Goal: Information Seeking & Learning: Find specific fact

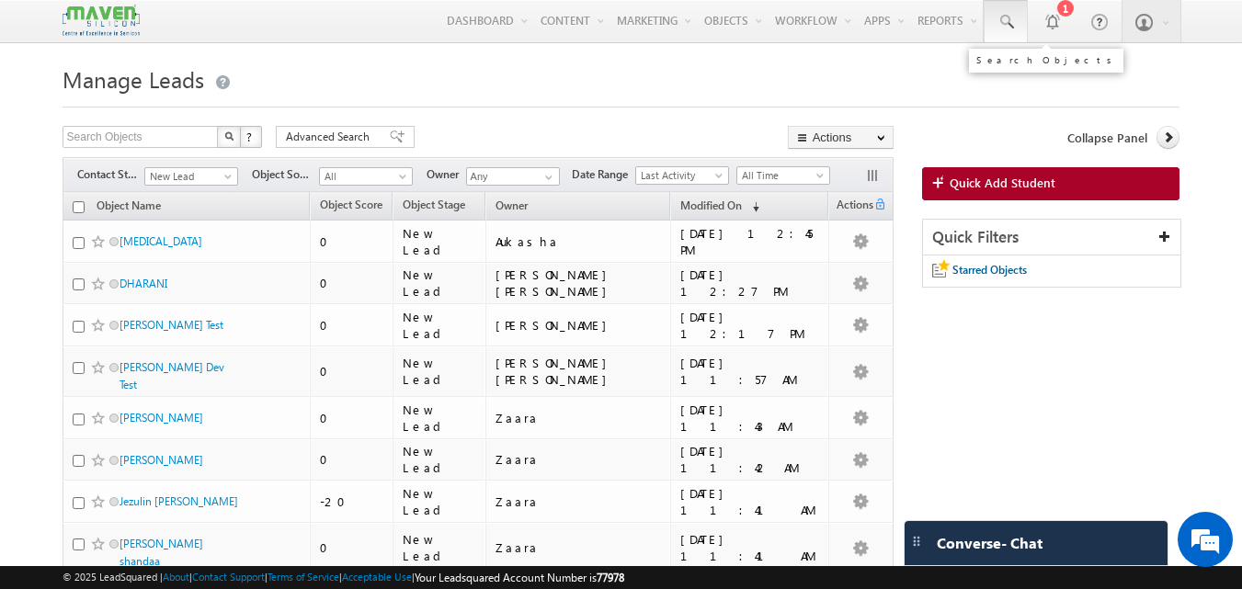
click at [1009, 18] on span at bounding box center [1006, 22] width 18 height 18
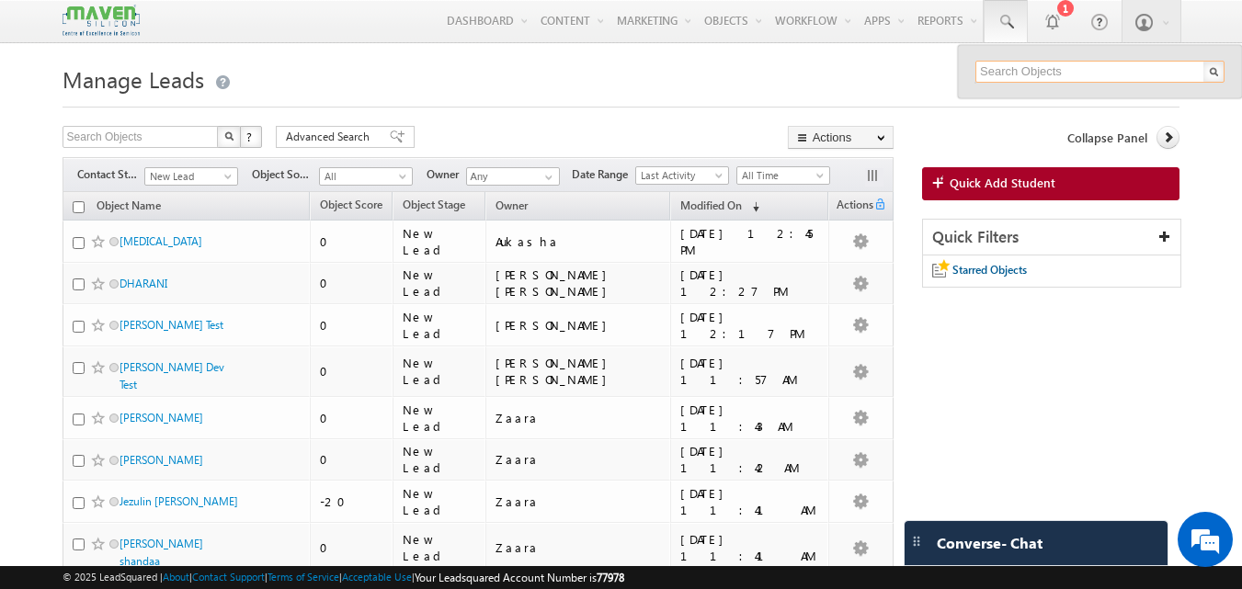
click at [997, 68] on input "text" at bounding box center [1100, 72] width 249 height 22
paste input "9148248817"
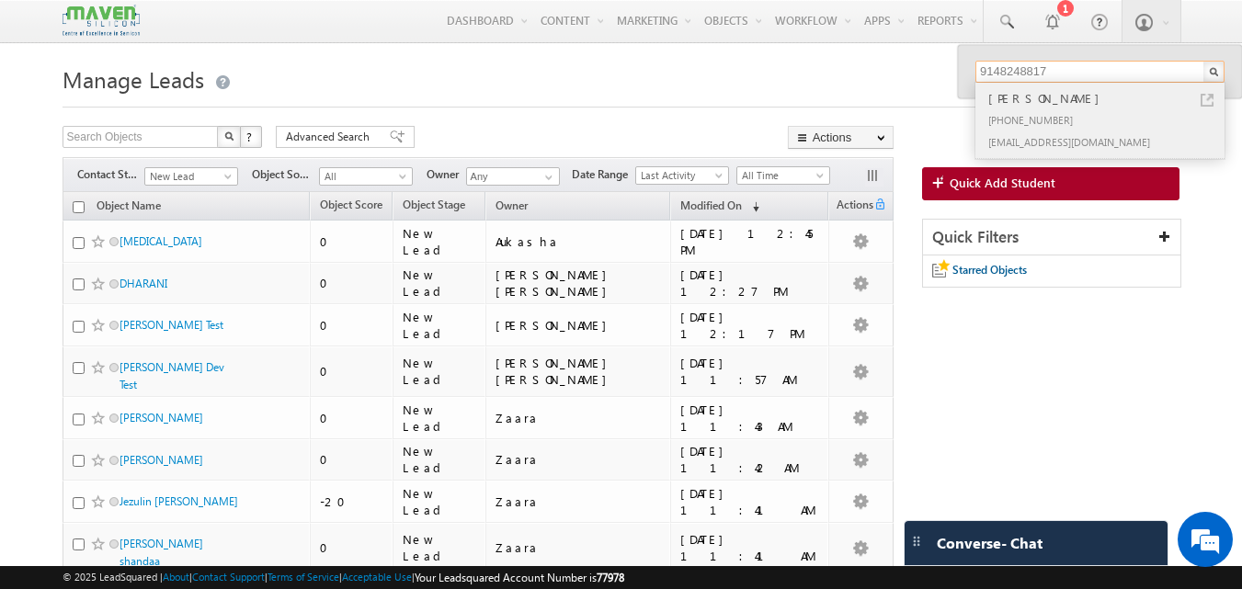
type input "9148248817"
click at [1209, 94] on link at bounding box center [1207, 100] width 13 height 13
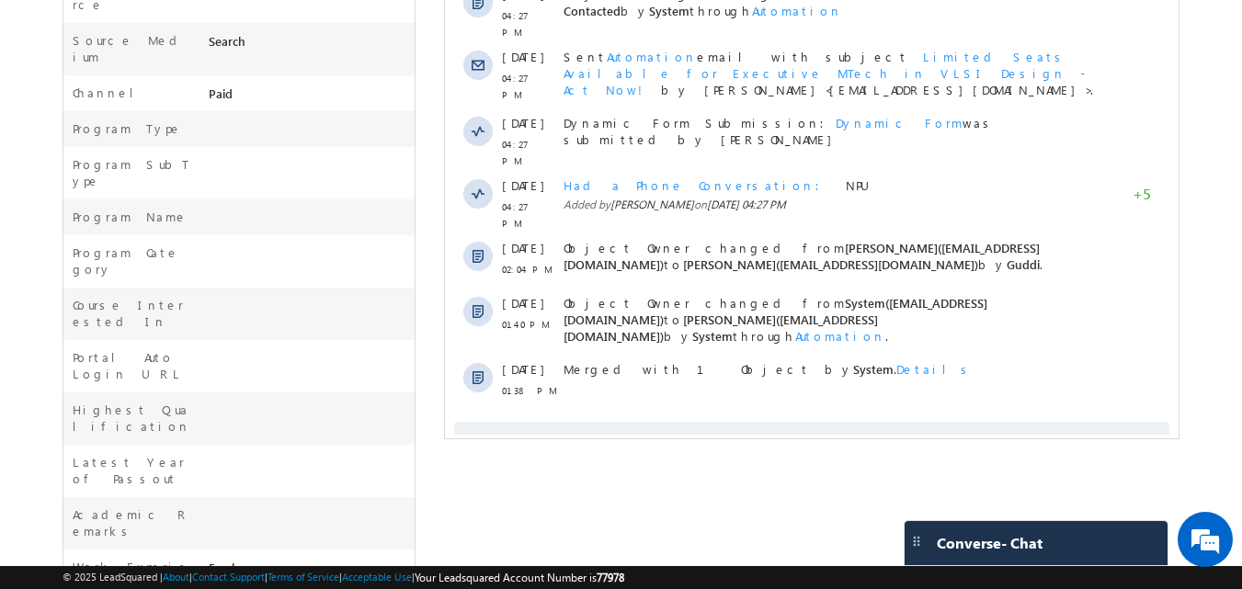
click at [806, 422] on span "Show More" at bounding box center [819, 440] width 97 height 37
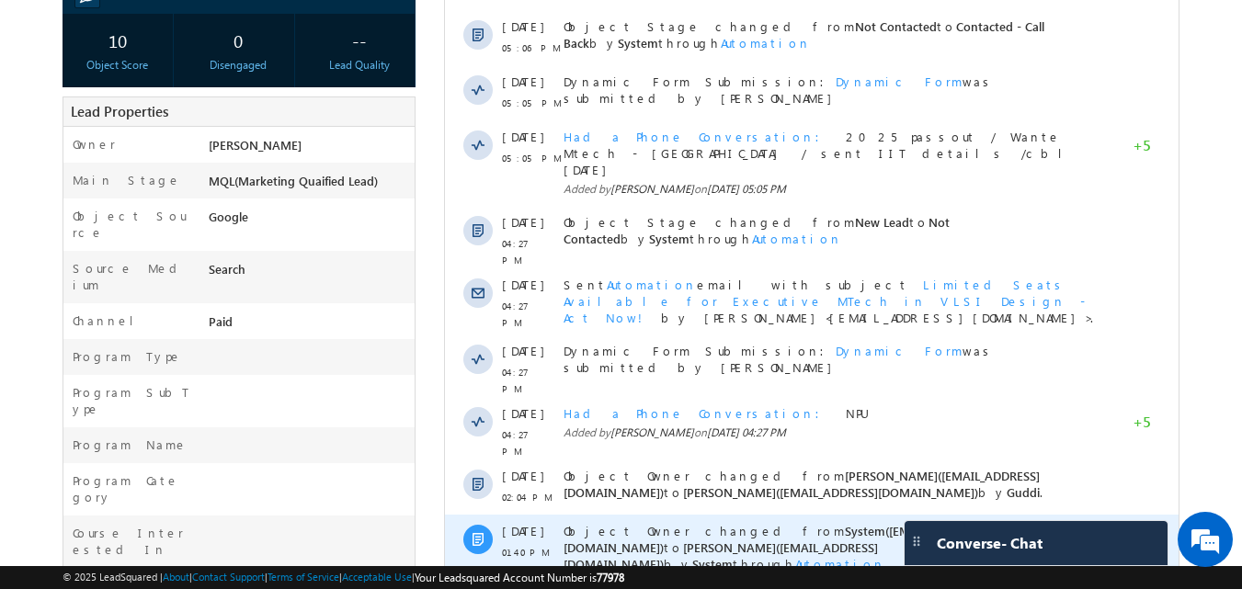
scroll to position [48, 0]
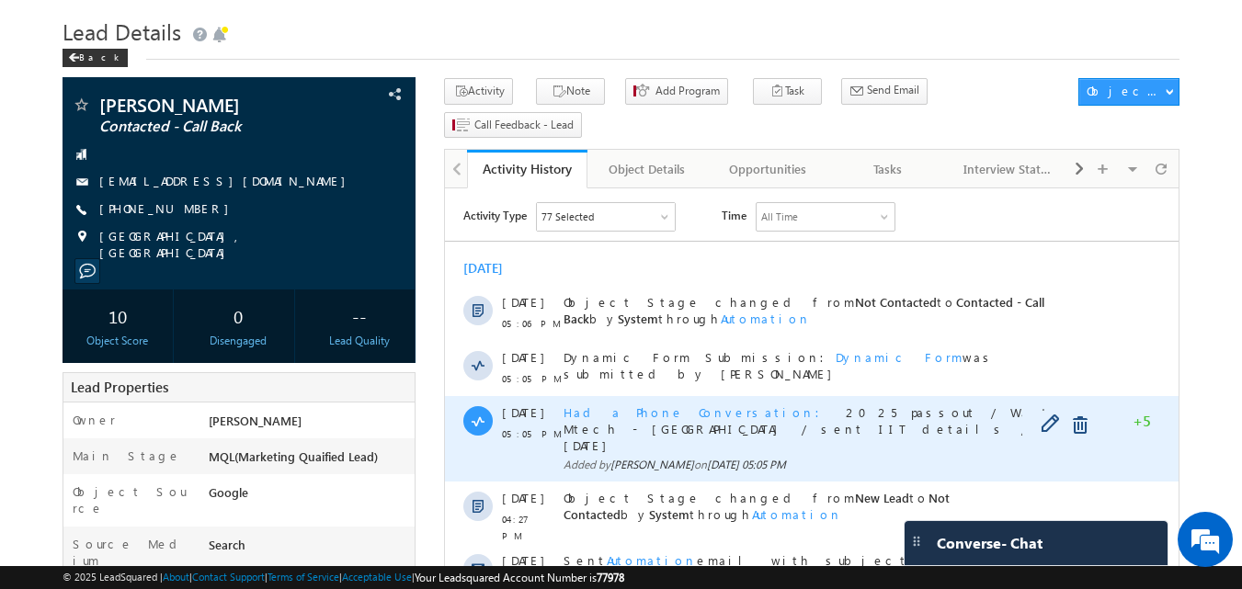
drag, startPoint x: 708, startPoint y: 410, endPoint x: 817, endPoint y: 439, distance: 113.1
click at [817, 439] on div "Had a Phone Conversation 2025 passout / Wante Mtech - NE / sent IIT details /cb…" at bounding box center [832, 439] width 537 height 86
click at [818, 440] on div "Had a Phone Conversation 2025 passout / Wante Mtech - NE / sent IIT details /cb…" at bounding box center [832, 439] width 537 height 86
drag, startPoint x: 790, startPoint y: 432, endPoint x: 533, endPoint y: 413, distance: 257.3
click at [533, 413] on div "[DATE] 05:05 PM Had a Phone Conversation 2025 passout / Wante Mtech - [GEOGRAPH…" at bounding box center [812, 439] width 734 height 86
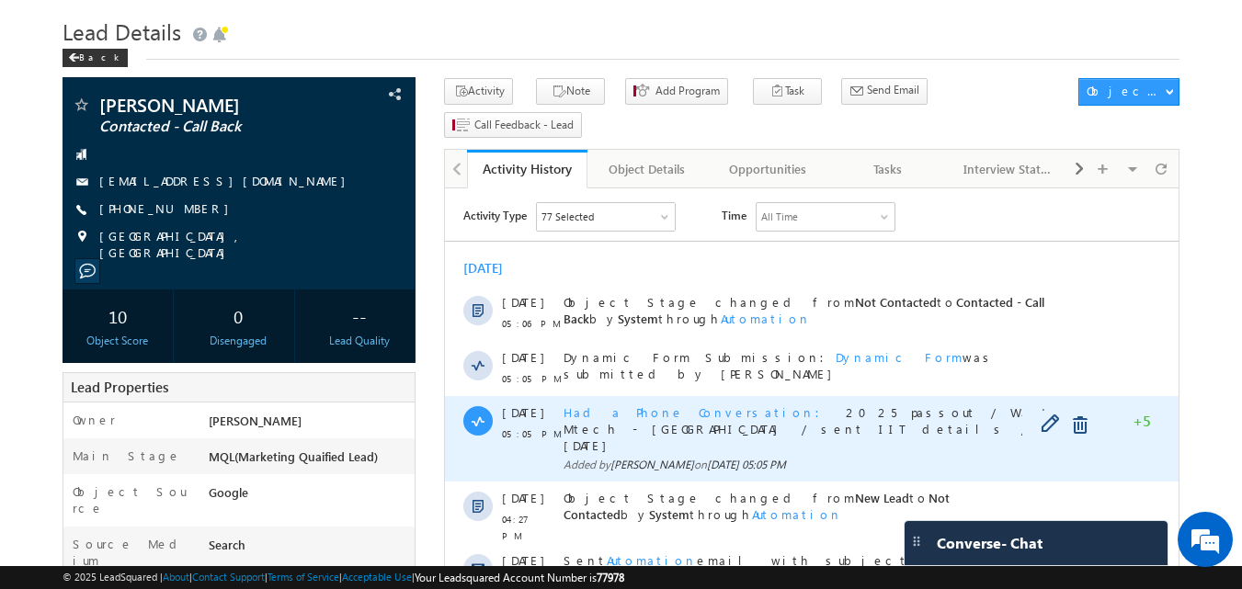
click at [826, 457] on span "Added by [PERSON_NAME] on [DATE] 05:05 PM" at bounding box center [832, 465] width 537 height 17
drag, startPoint x: 811, startPoint y: 438, endPoint x: 559, endPoint y: 406, distance: 253.9
click at [559, 406] on div "[DATE] 05:05 PM Had a Phone Conversation 2025 passout / Wante Mtech - [GEOGRAPH…" at bounding box center [812, 439] width 734 height 86
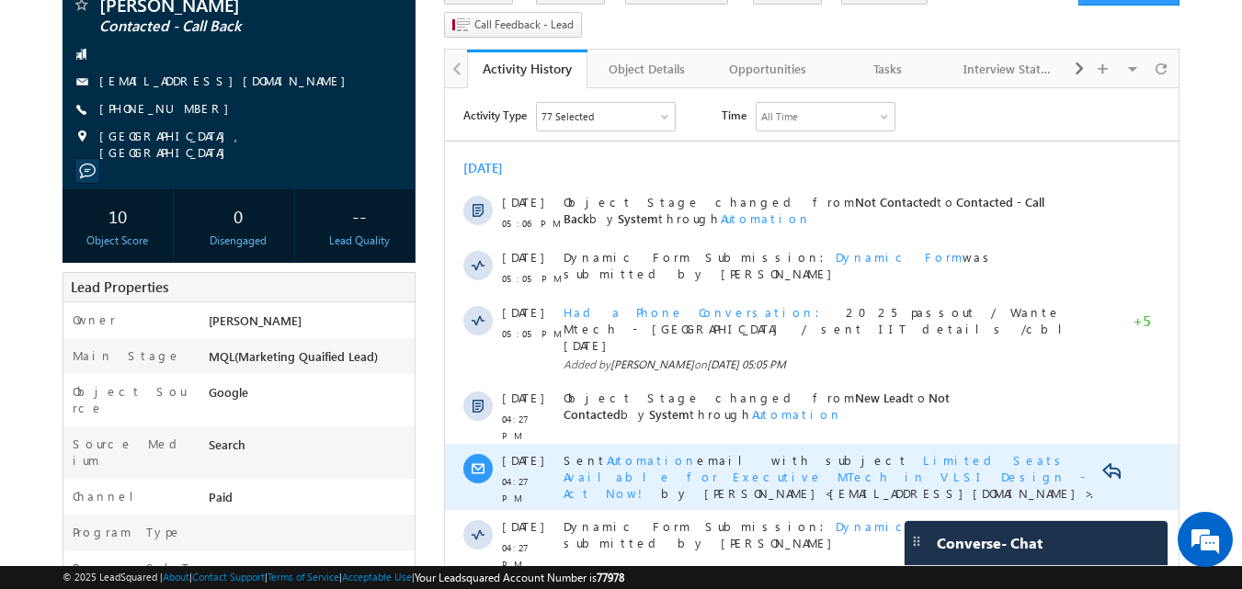
scroll to position [140, 0]
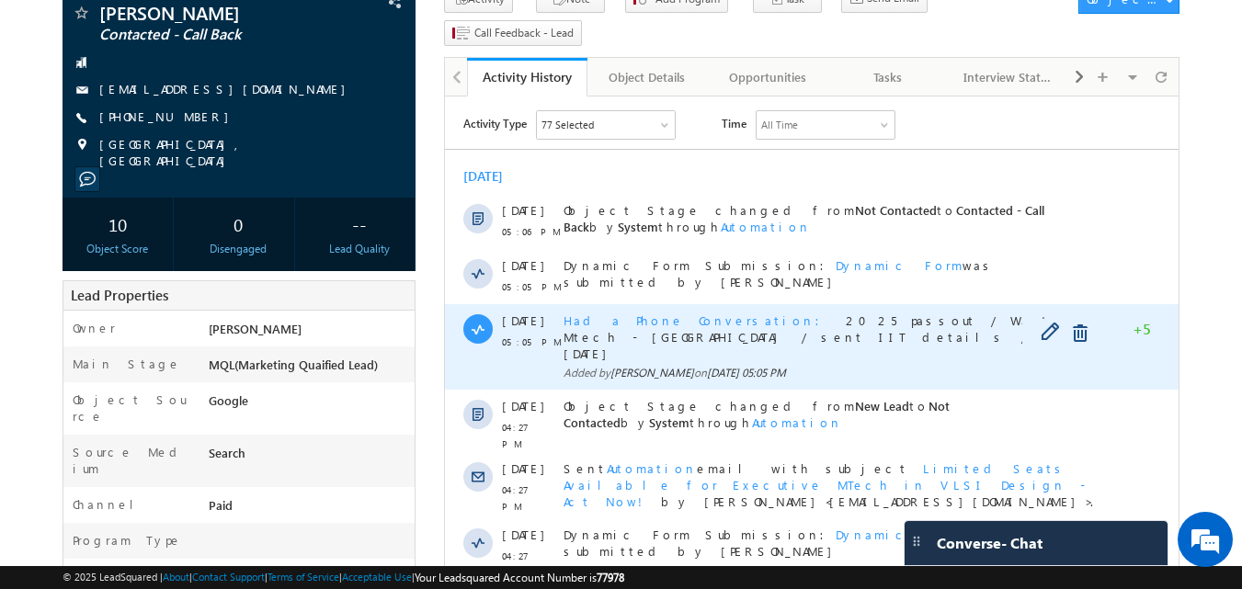
click at [812, 349] on div "Had a Phone Conversation 2025 passout / Wante Mtech - NE / sent IIT details /cb…" at bounding box center [832, 347] width 537 height 86
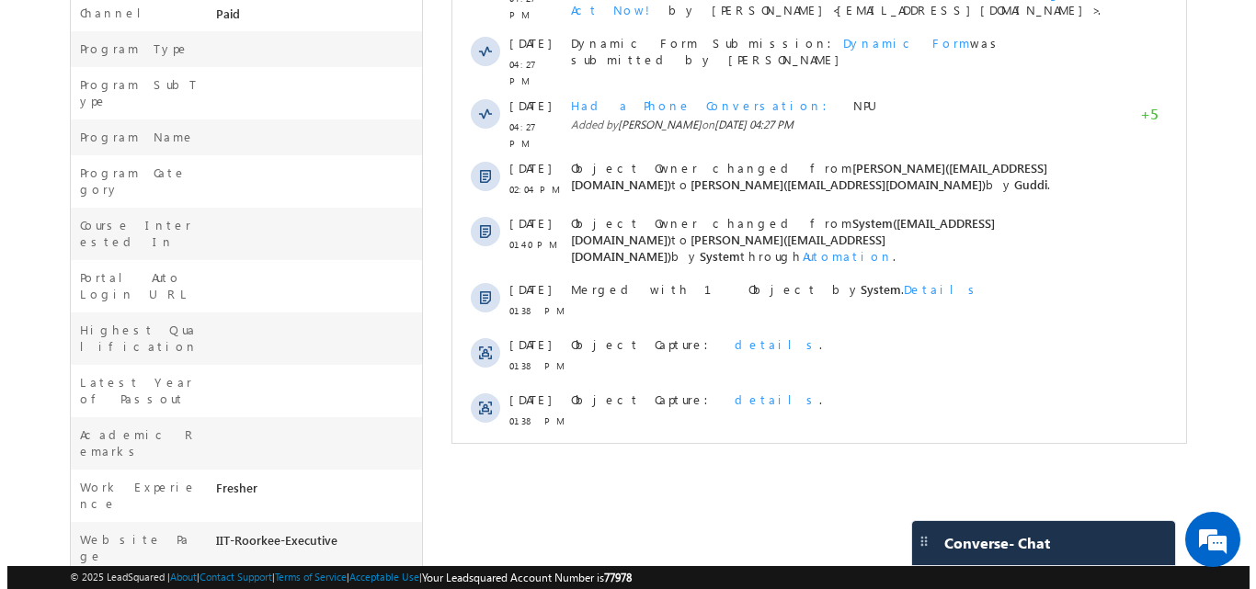
scroll to position [600, 0]
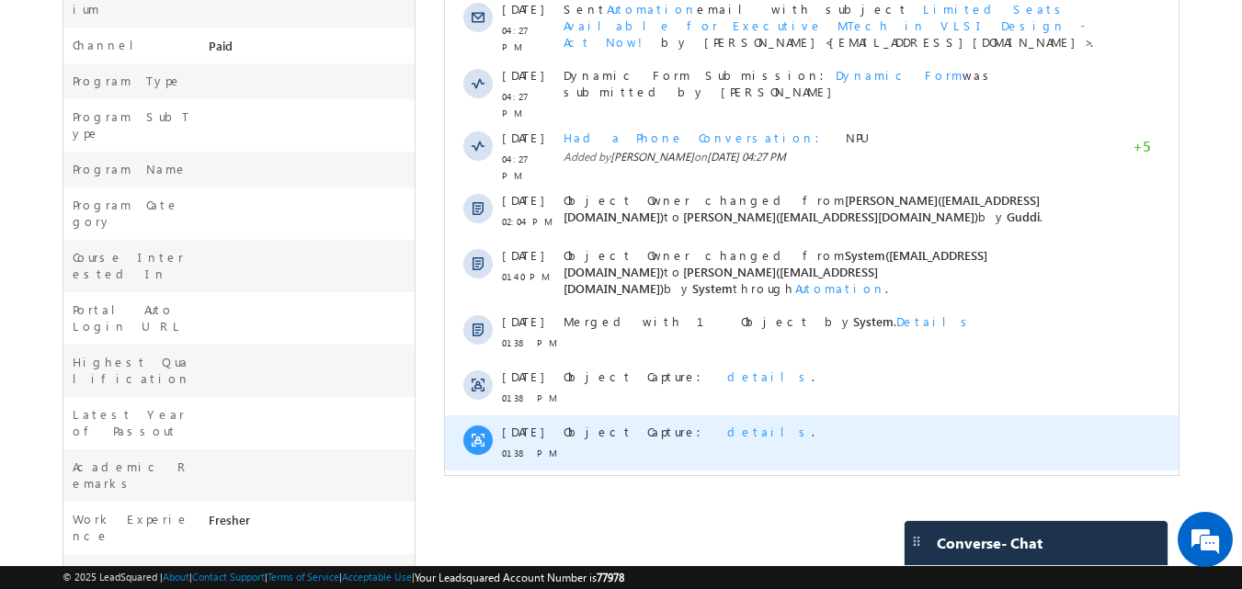
click at [727, 424] on span "details" at bounding box center [769, 432] width 85 height 16
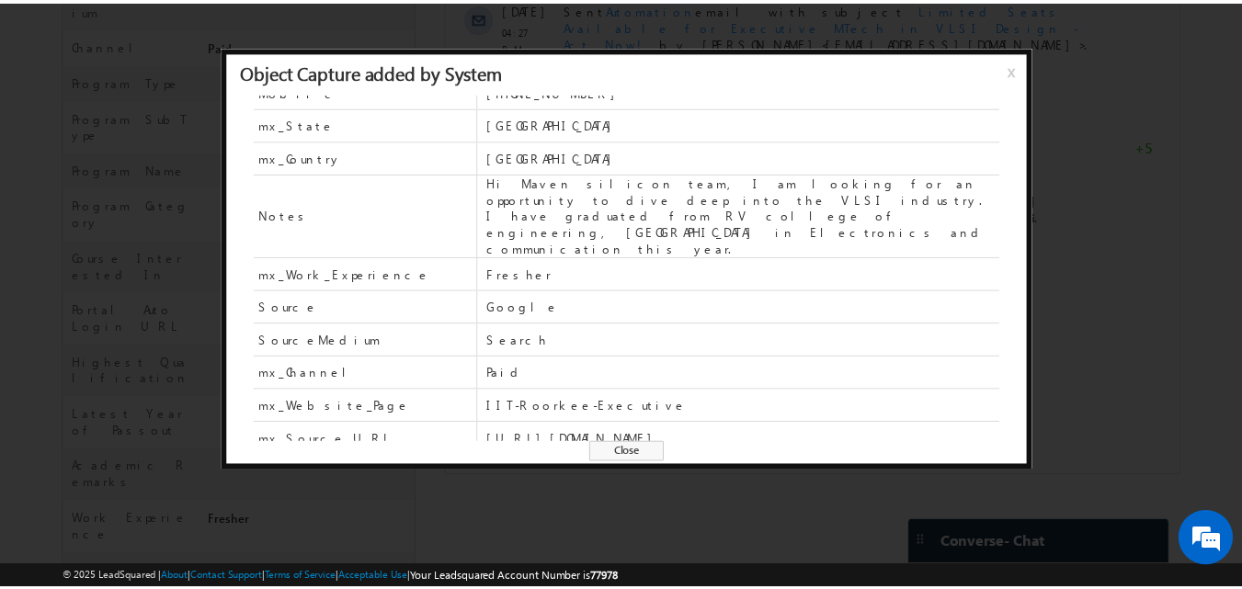
scroll to position [131, 0]
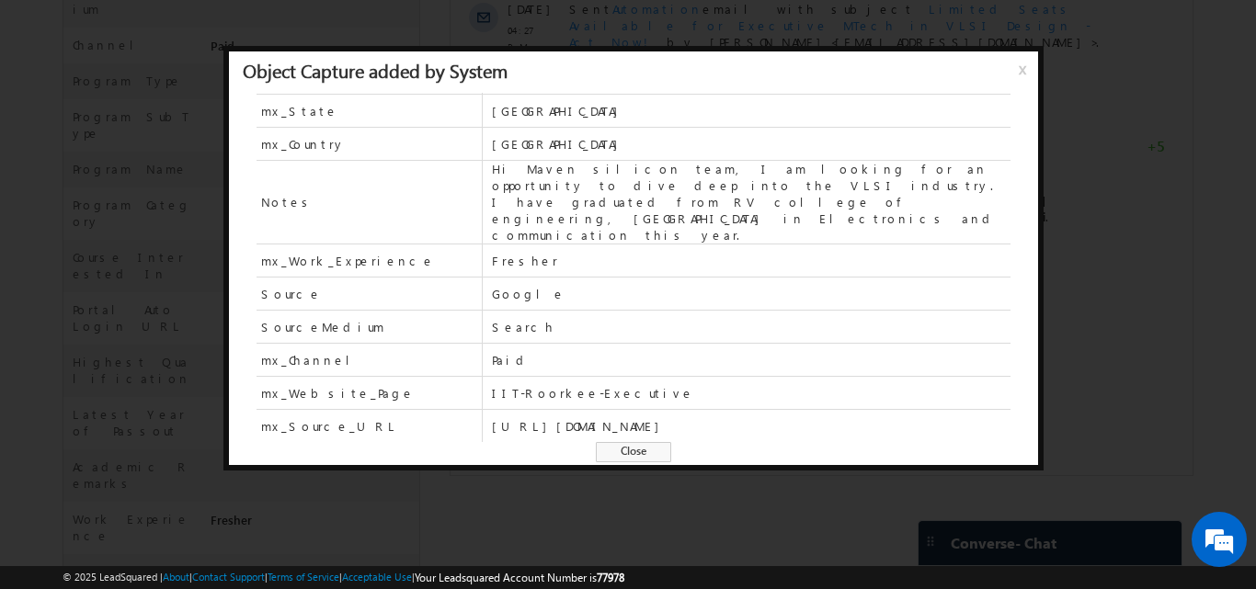
drag, startPoint x: 625, startPoint y: 451, endPoint x: 45, endPoint y: 815, distance: 685.0
click at [625, 451] on span "Close" at bounding box center [633, 452] width 75 height 20
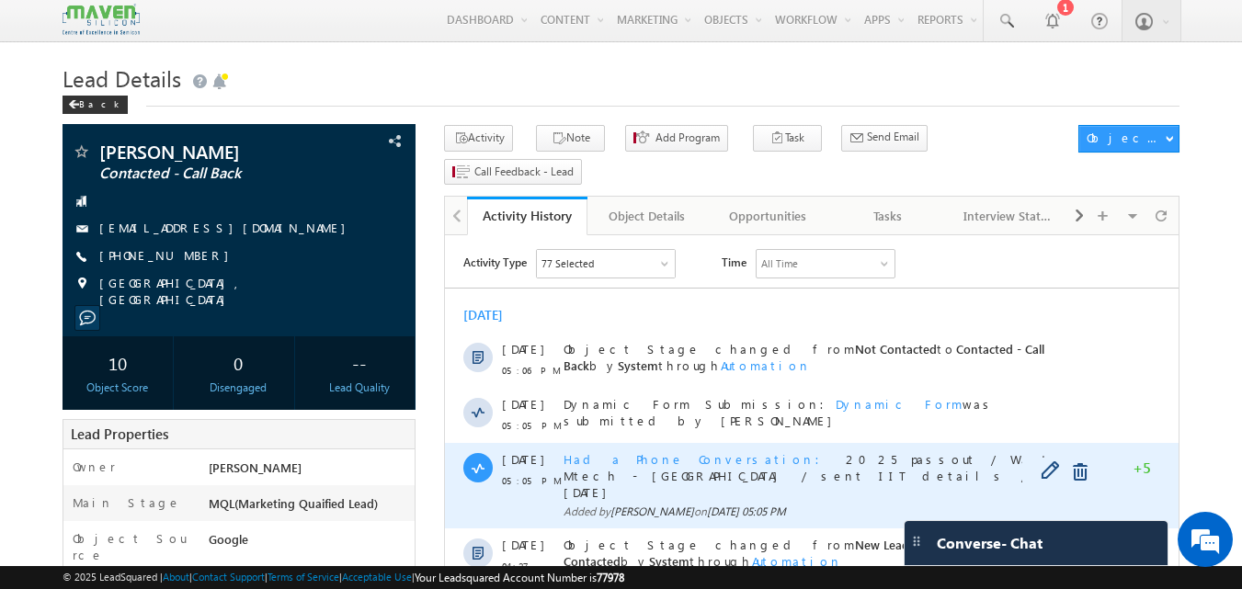
scroll to position [0, 0]
